Goal: Find specific page/section: Find specific page/section

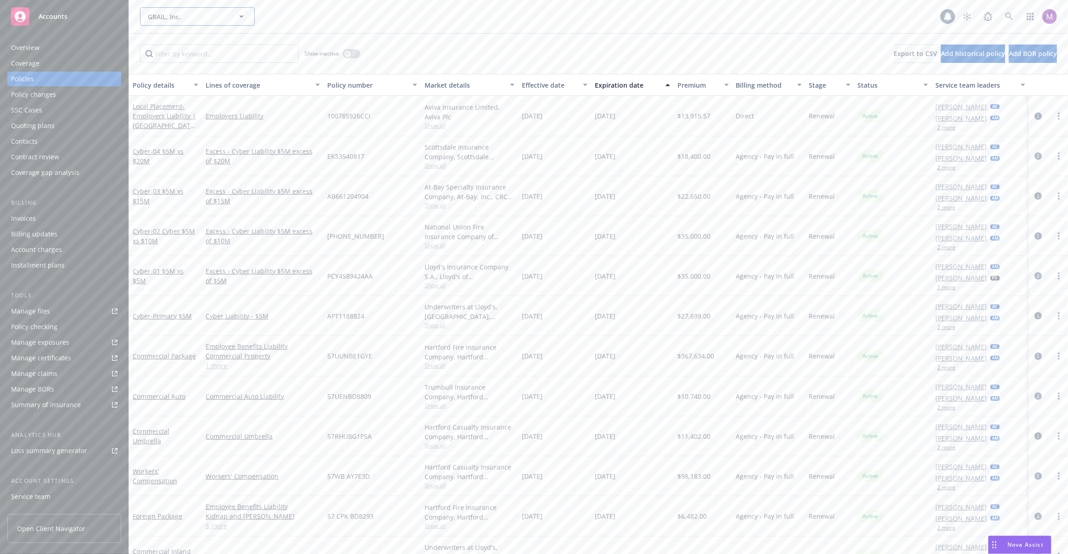
click at [173, 17] on span "GRAIL, Inc." at bounding box center [187, 17] width 79 height 10
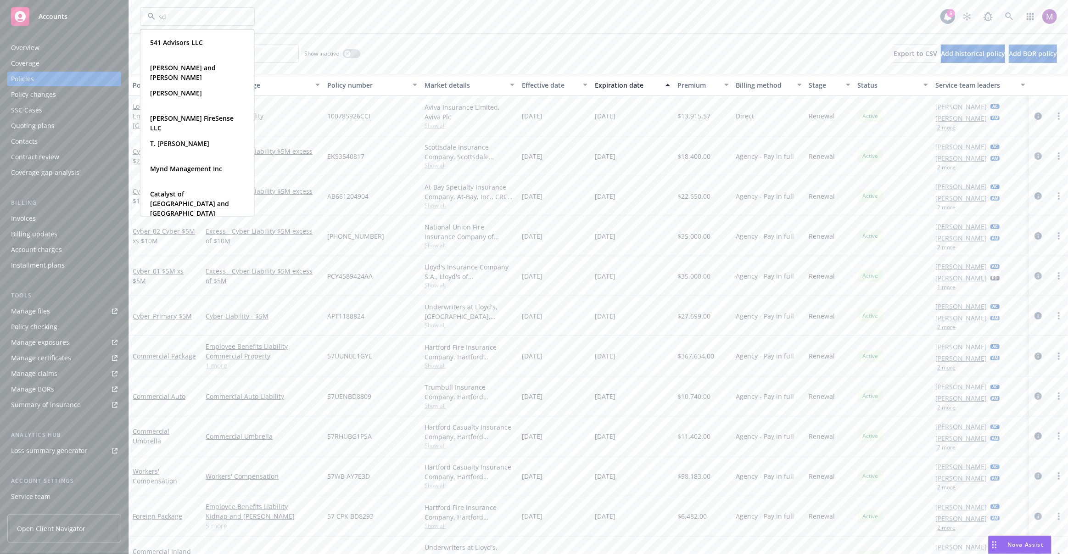
type input "sdb"
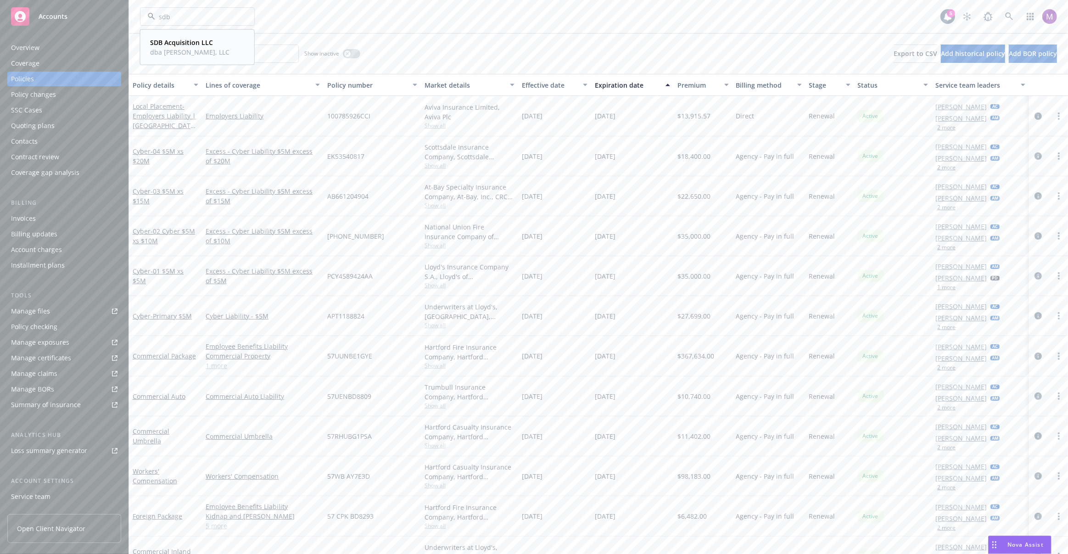
click at [185, 51] on span "dba [PERSON_NAME], LLC" at bounding box center [189, 52] width 79 height 10
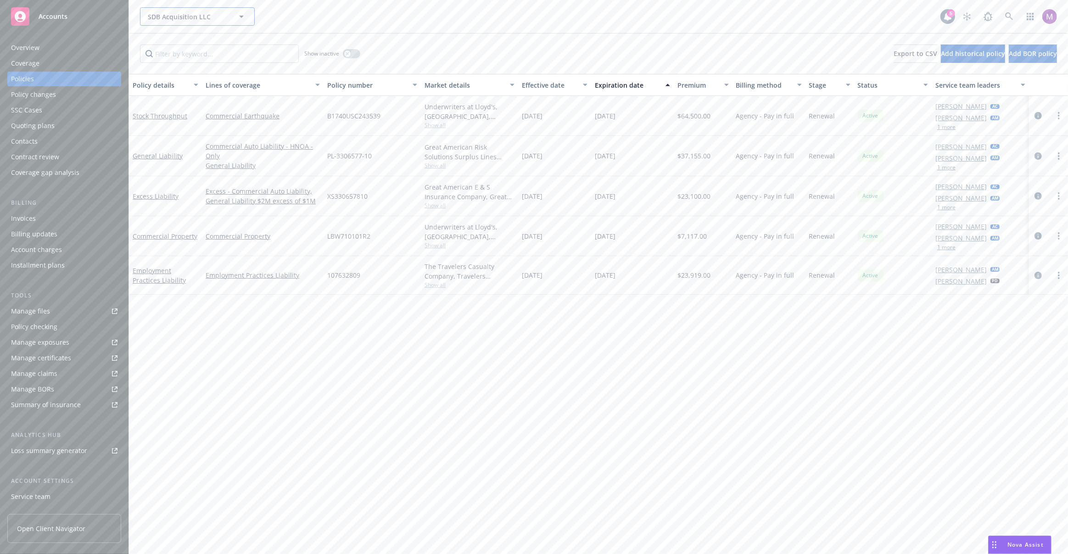
click at [223, 20] on span "SDB Acquisition LLC" at bounding box center [187, 17] width 79 height 10
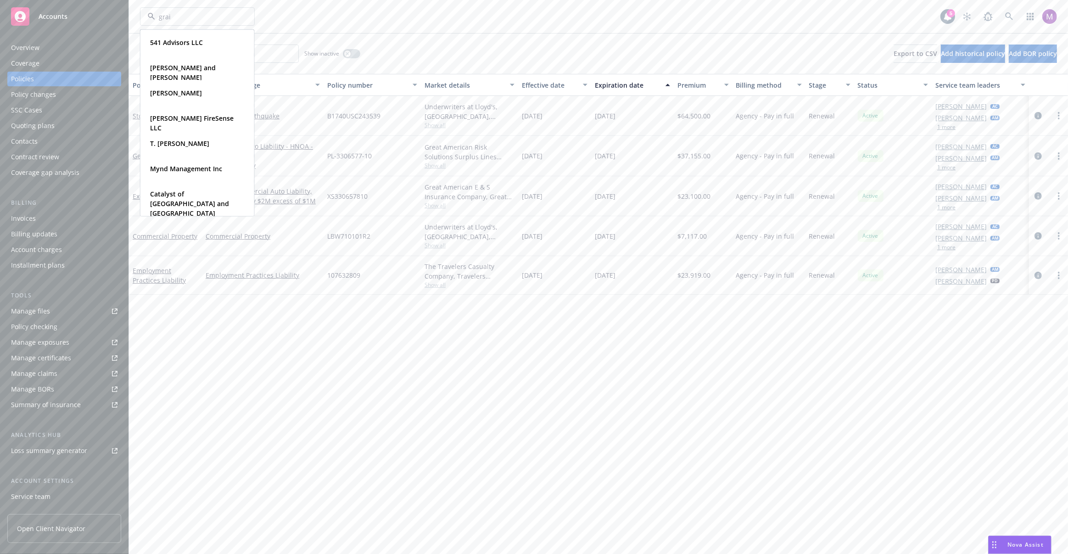
type input "grail"
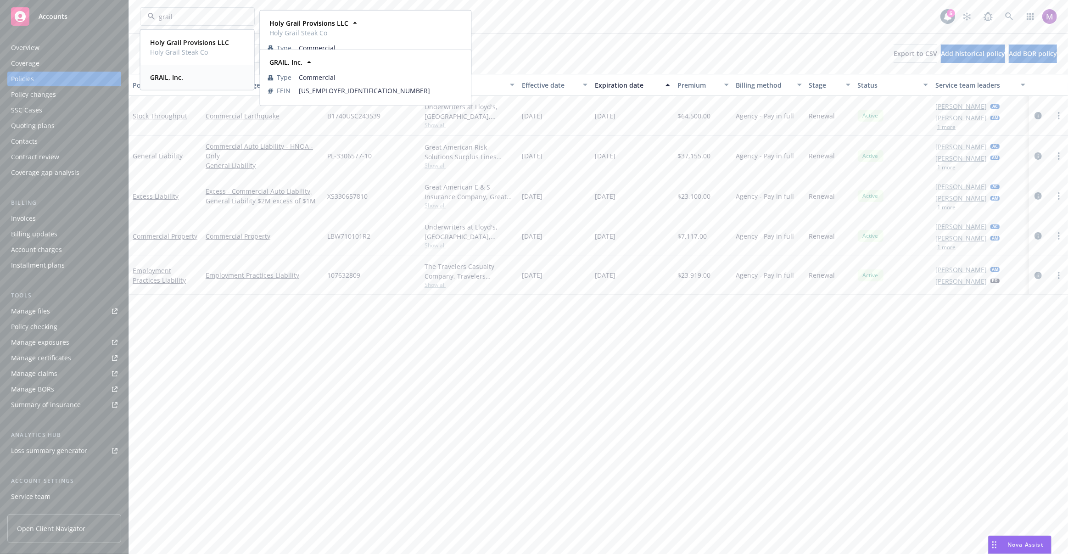
click at [185, 81] on div "GRAIL, Inc." at bounding box center [197, 77] width 102 height 13
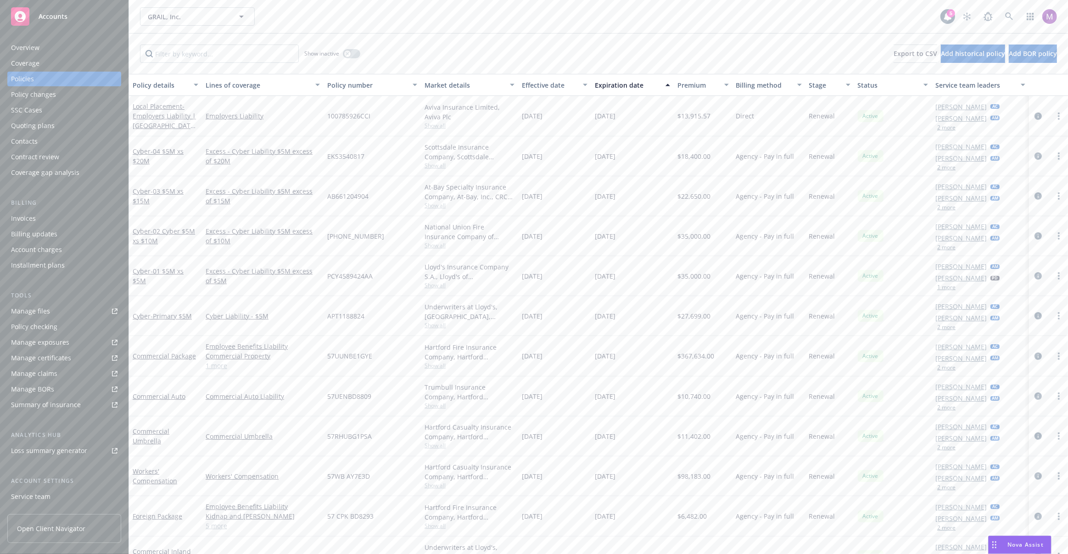
click at [711, 82] on div "Premium" at bounding box center [697, 85] width 41 height 10
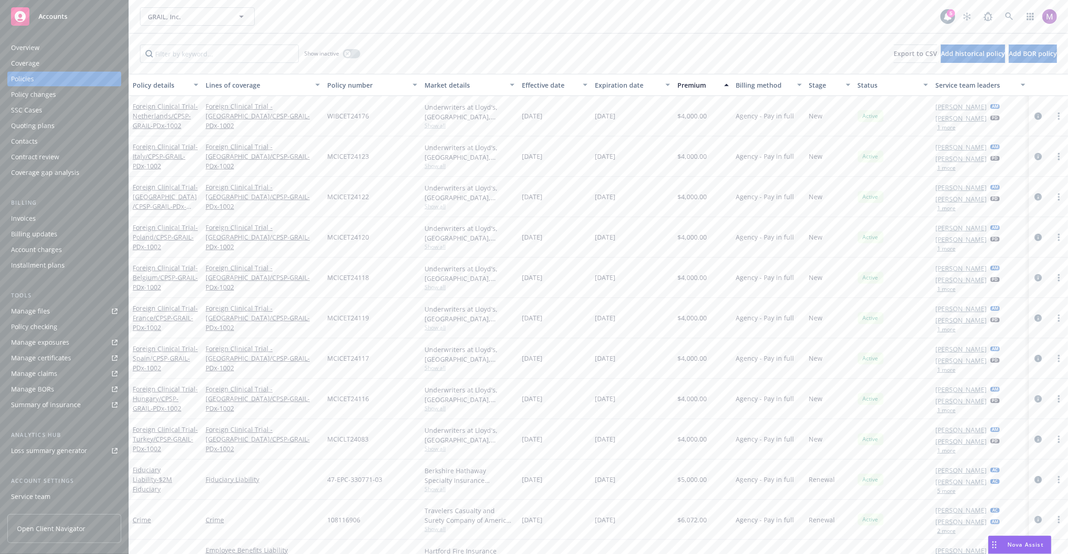
click at [698, 81] on div "Premium" at bounding box center [697, 85] width 41 height 10
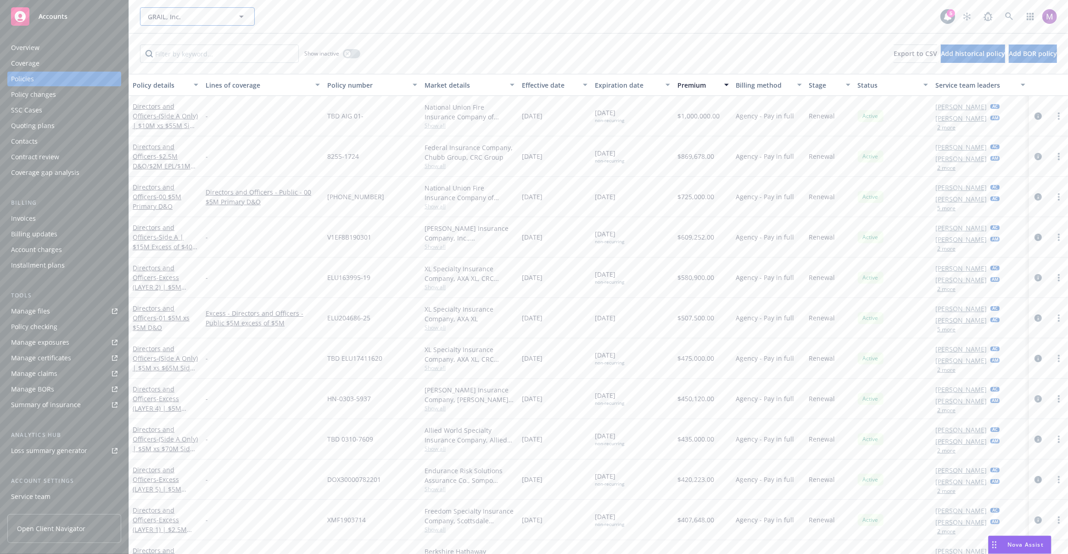
click at [184, 22] on button "GRAIL, Inc." at bounding box center [197, 16] width 115 height 18
